Goal: Navigation & Orientation: Find specific page/section

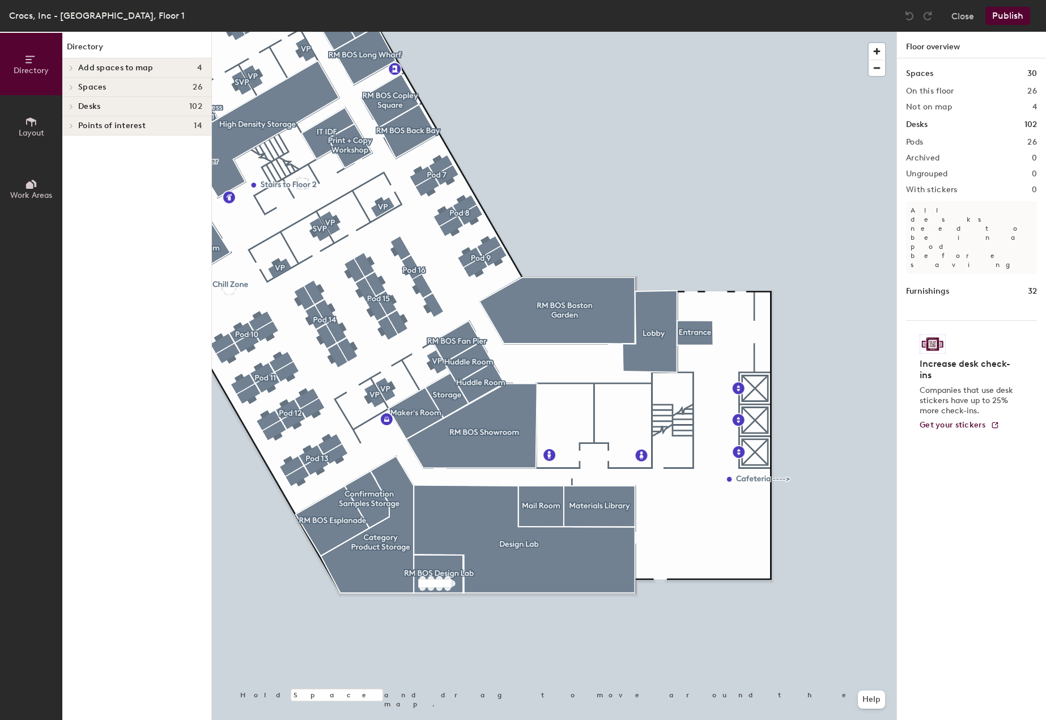
click at [385, 719] on html "Skip navigation Schedule Office People Analytics Visits Deliveries Services Man…" at bounding box center [523, 360] width 1046 height 720
click at [373, 32] on div at bounding box center [554, 32] width 685 height 0
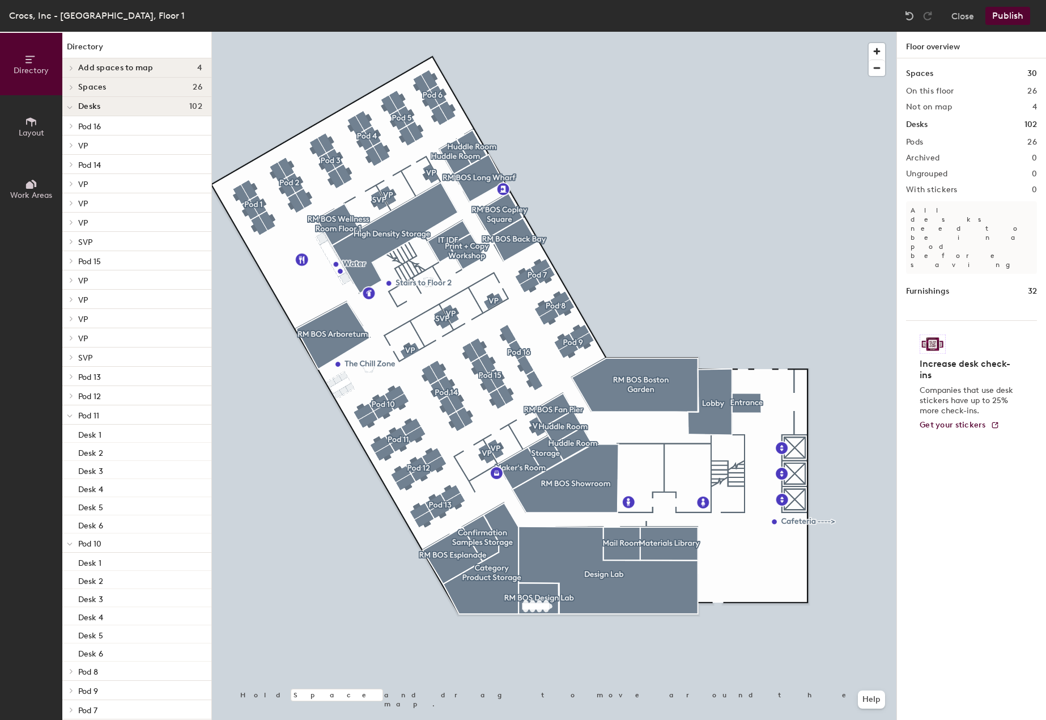
click at [72, 241] on icon at bounding box center [71, 241] width 2 height 5
click at [72, 241] on icon at bounding box center [70, 242] width 6 height 5
click at [69, 111] on span at bounding box center [70, 108] width 6 height 10
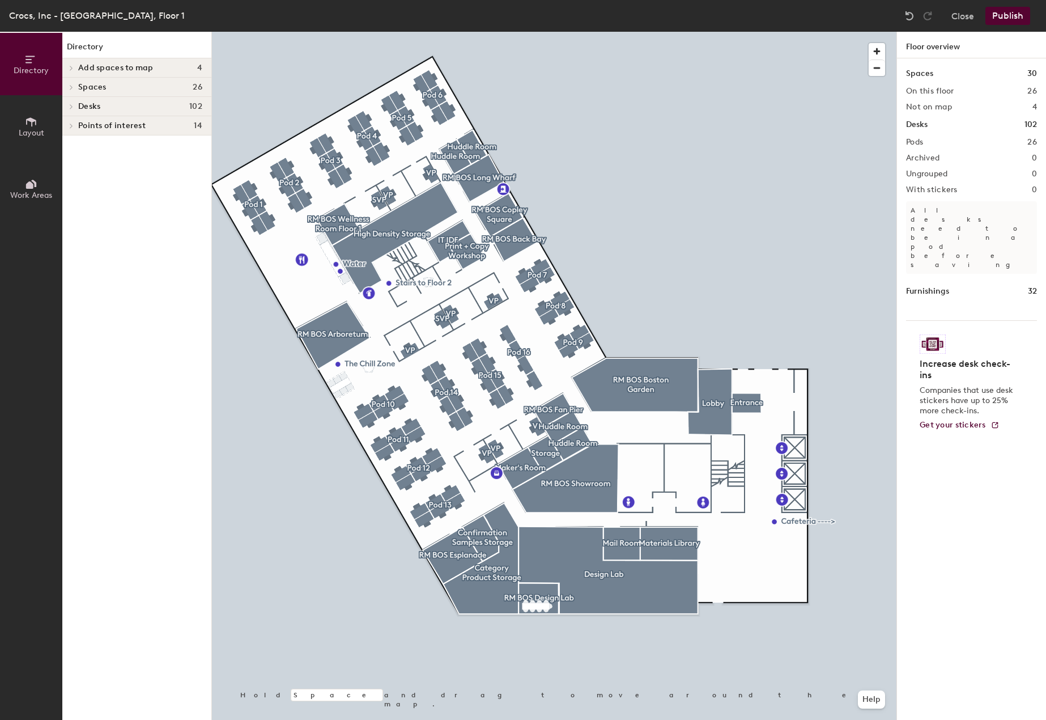
click at [28, 63] on icon at bounding box center [31, 59] width 12 height 12
click at [28, 124] on icon at bounding box center [31, 122] width 12 height 12
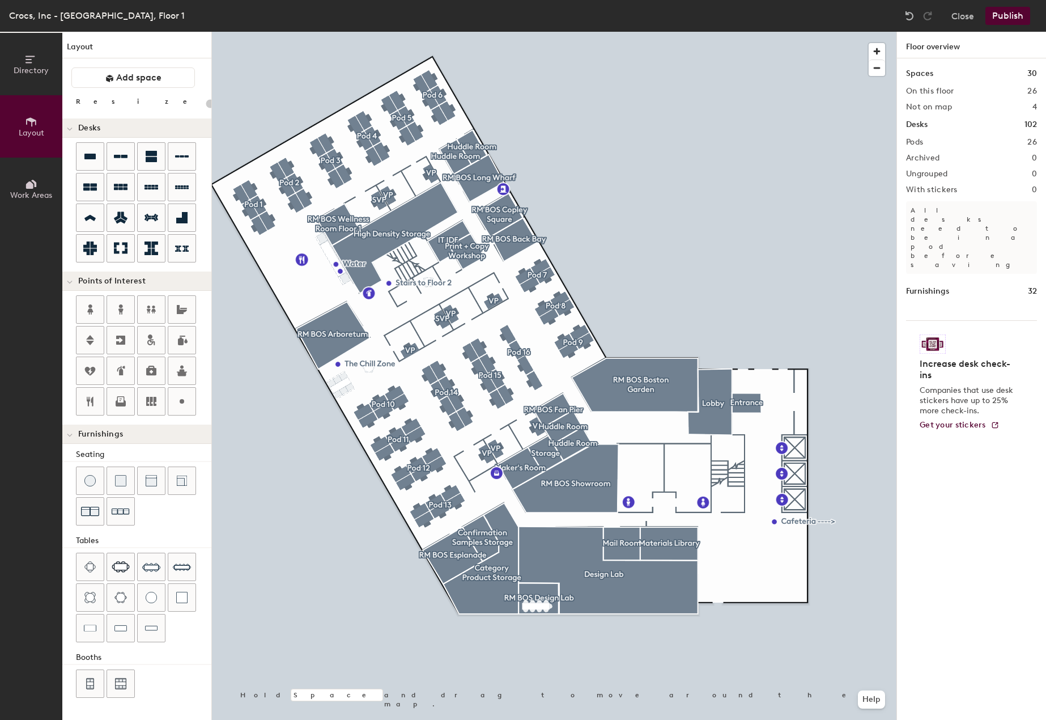
click at [33, 194] on span "Work Areas" at bounding box center [31, 195] width 42 height 10
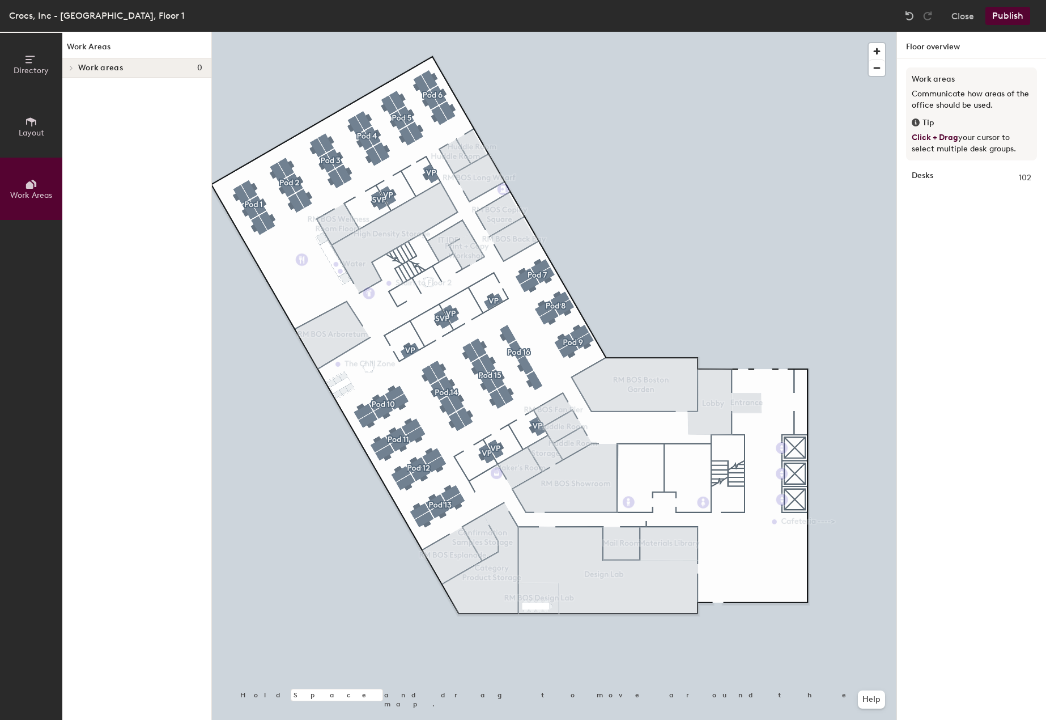
click at [36, 72] on span "Directory" at bounding box center [31, 71] width 35 height 10
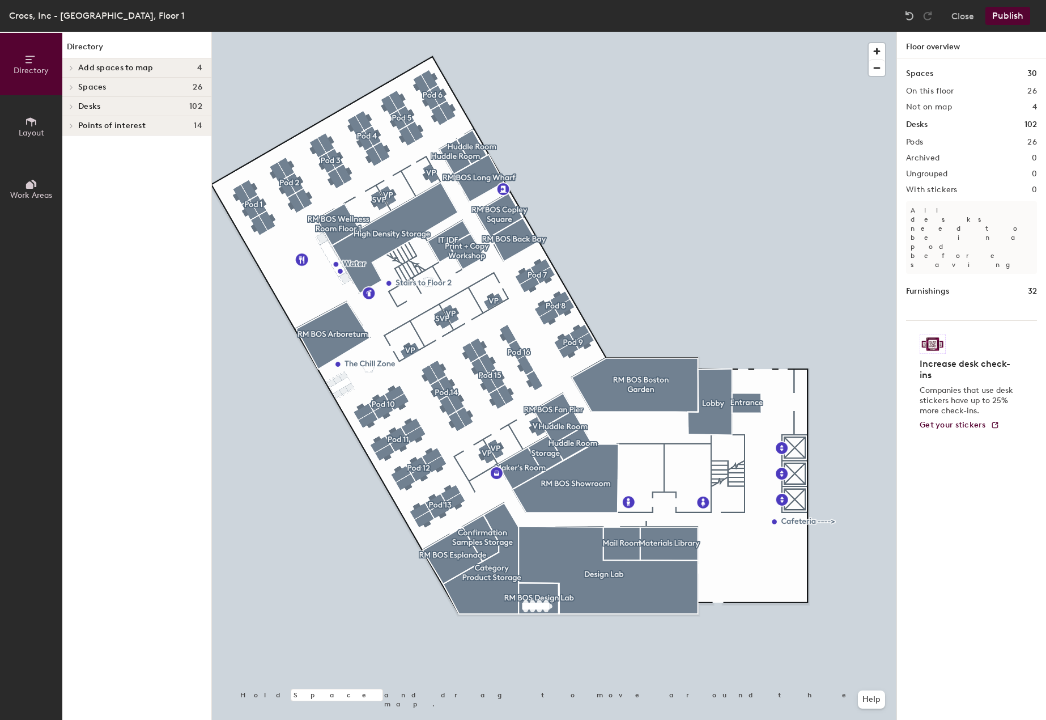
click at [104, 17] on div "Crocs, Inc - [GEOGRAPHIC_DATA], Floor 1" at bounding box center [97, 16] width 176 height 14
click at [970, 16] on button "Close" at bounding box center [963, 16] width 23 height 18
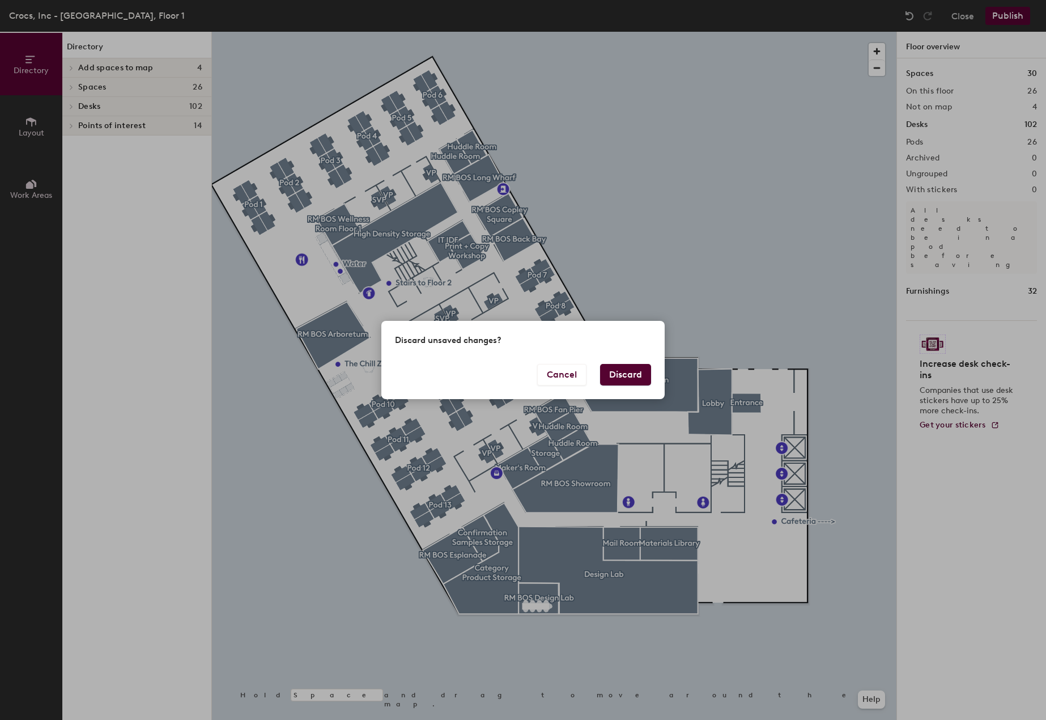
click at [618, 380] on button "Discard" at bounding box center [625, 375] width 51 height 22
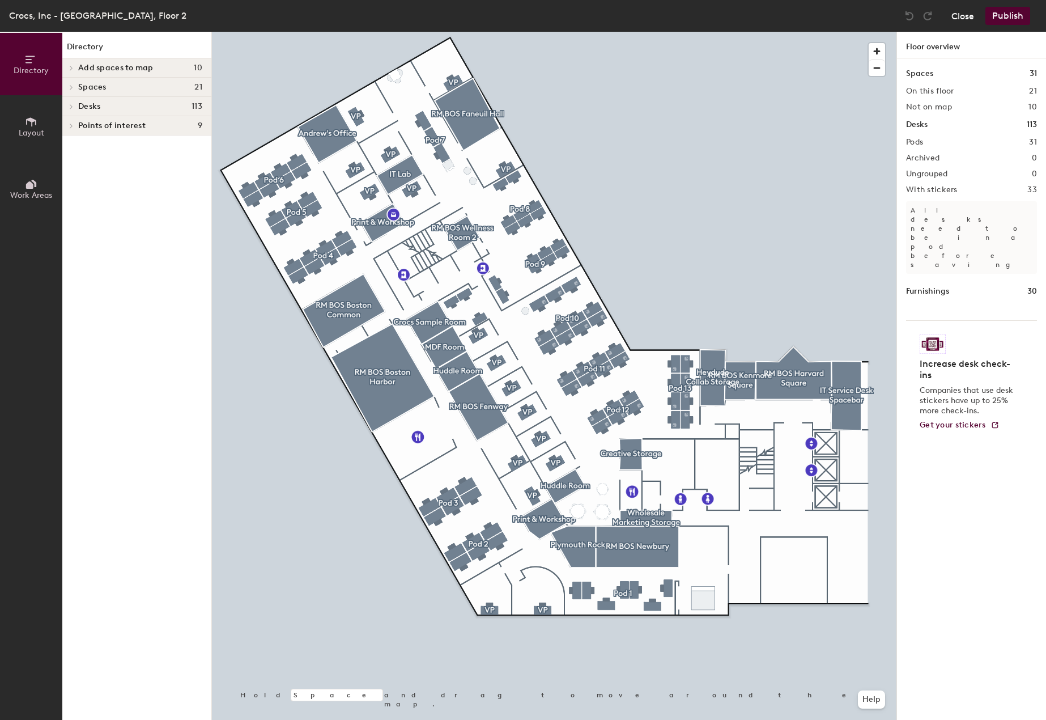
click at [962, 13] on button "Close" at bounding box center [963, 16] width 23 height 18
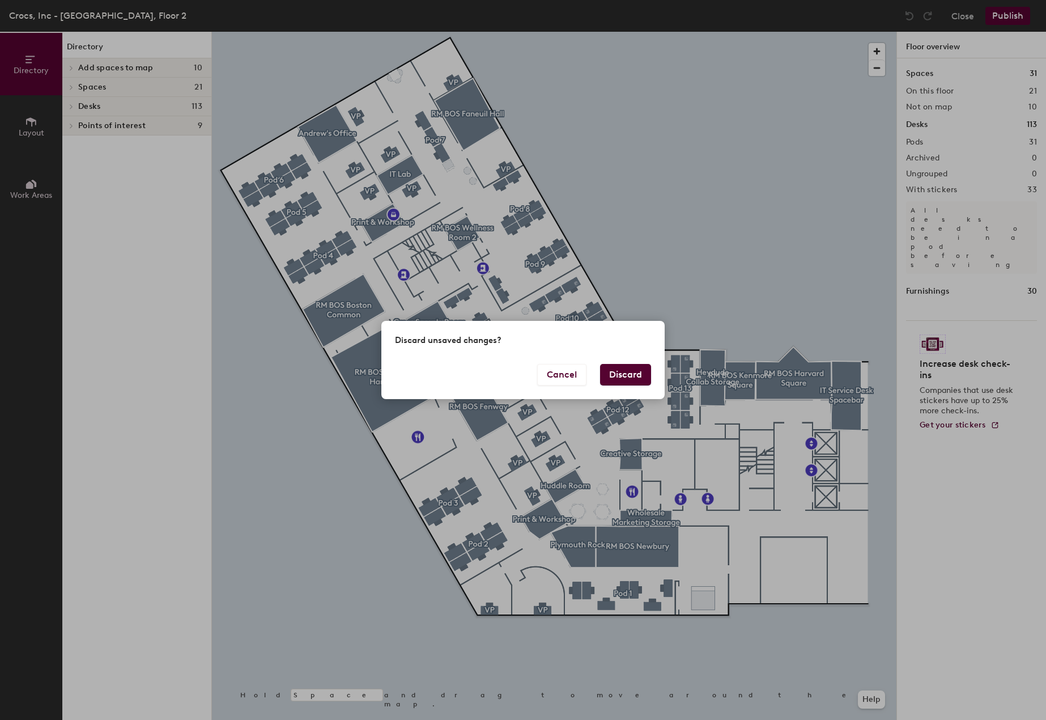
click at [609, 368] on button "Discard" at bounding box center [625, 375] width 51 height 22
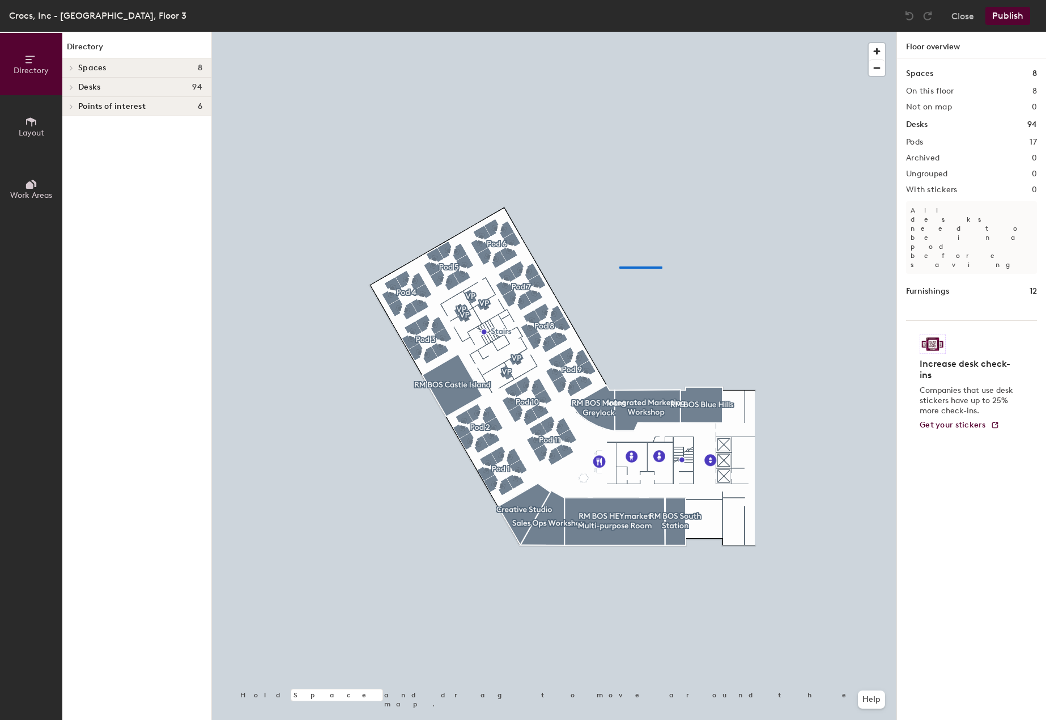
click at [617, 32] on div at bounding box center [554, 32] width 685 height 0
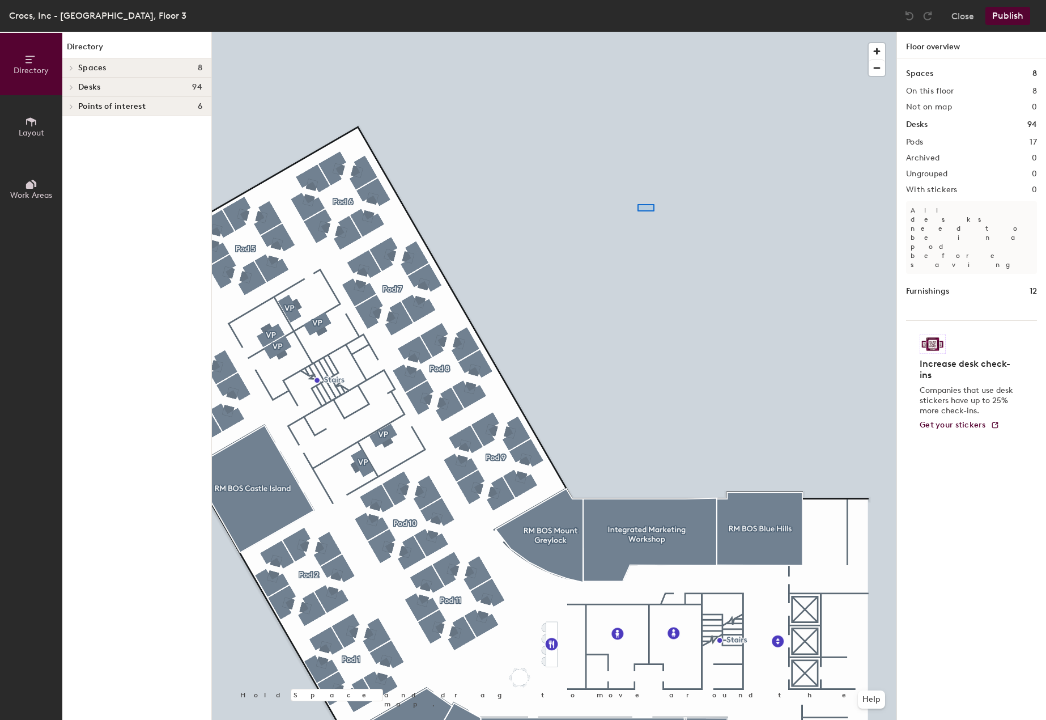
click at [638, 32] on div at bounding box center [554, 32] width 685 height 0
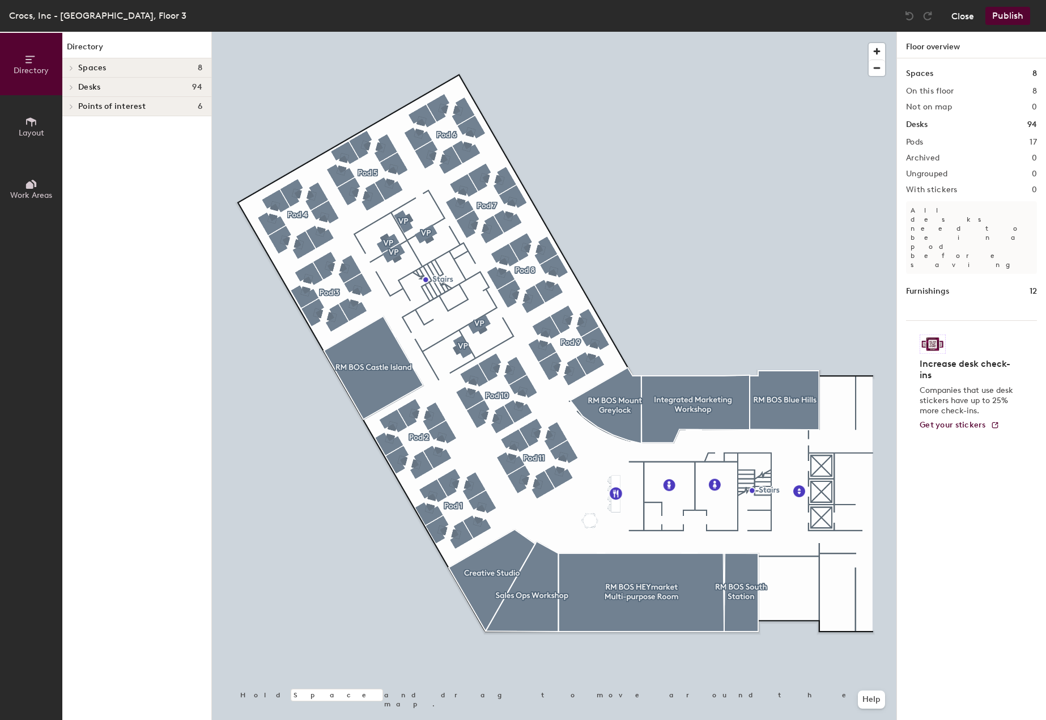
click at [963, 11] on button "Close" at bounding box center [963, 16] width 23 height 18
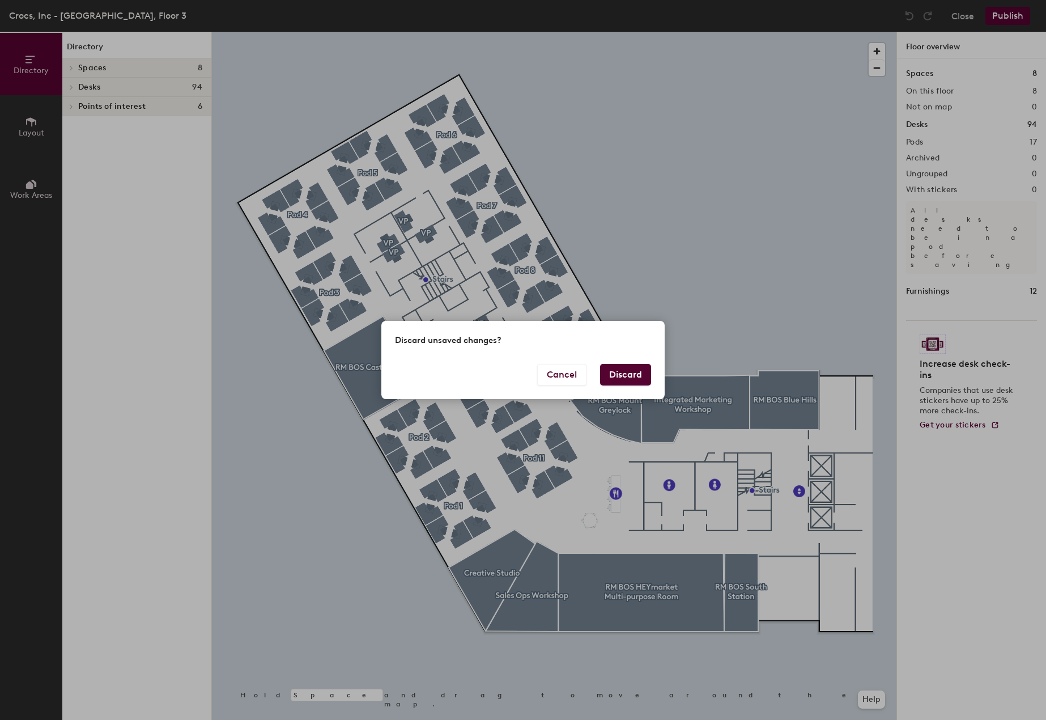
click at [616, 379] on button "Discard" at bounding box center [625, 375] width 51 height 22
